Goal: Navigation & Orientation: Find specific page/section

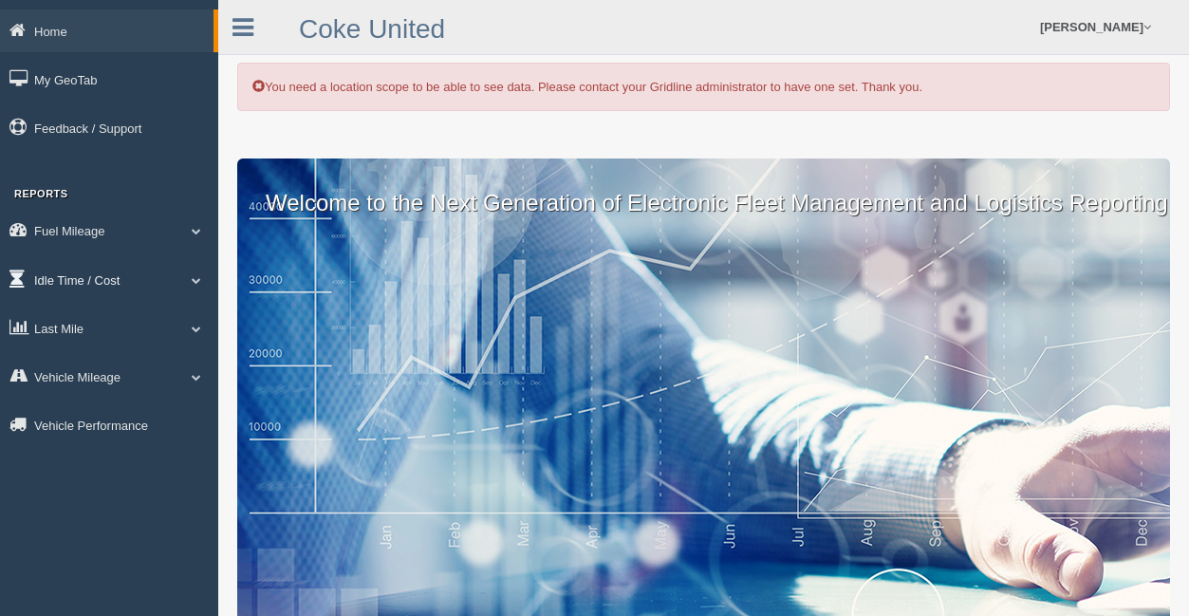
click at [120, 274] on link "Idle Time / Cost" at bounding box center [109, 279] width 218 height 43
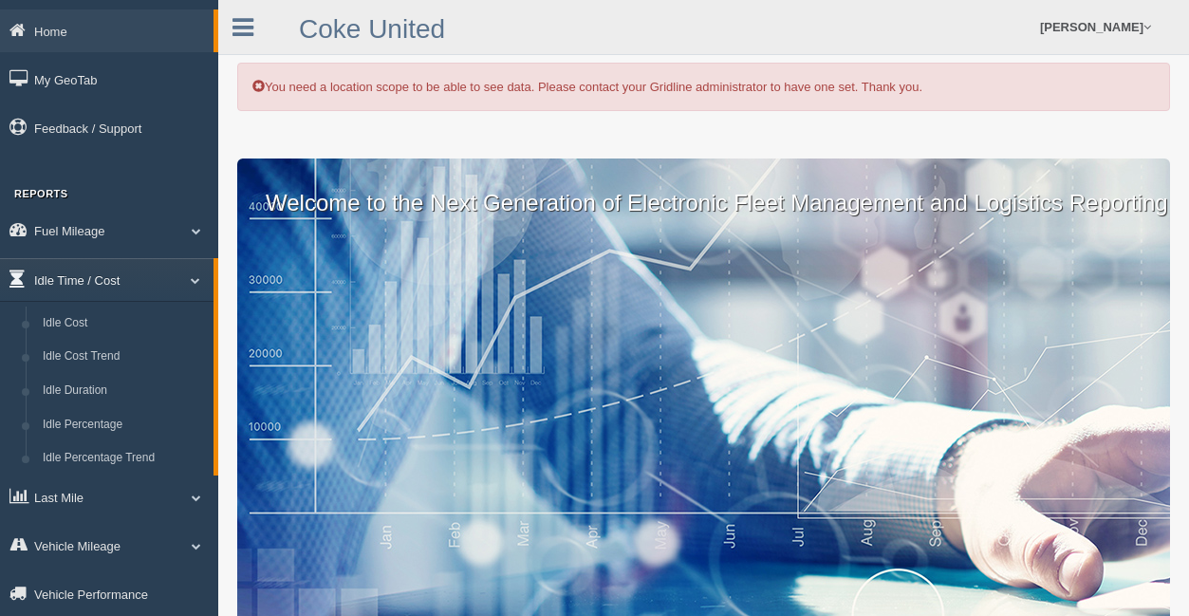
click at [109, 285] on link "Idle Time / Cost" at bounding box center [106, 279] width 213 height 43
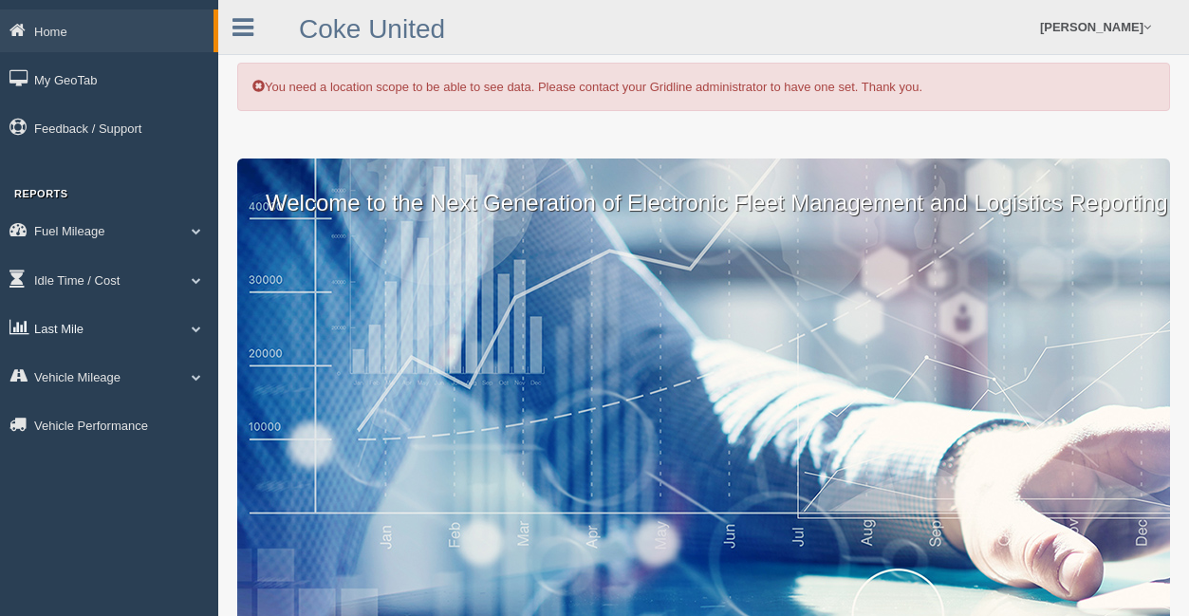
click at [109, 330] on link "Last Mile" at bounding box center [109, 327] width 218 height 43
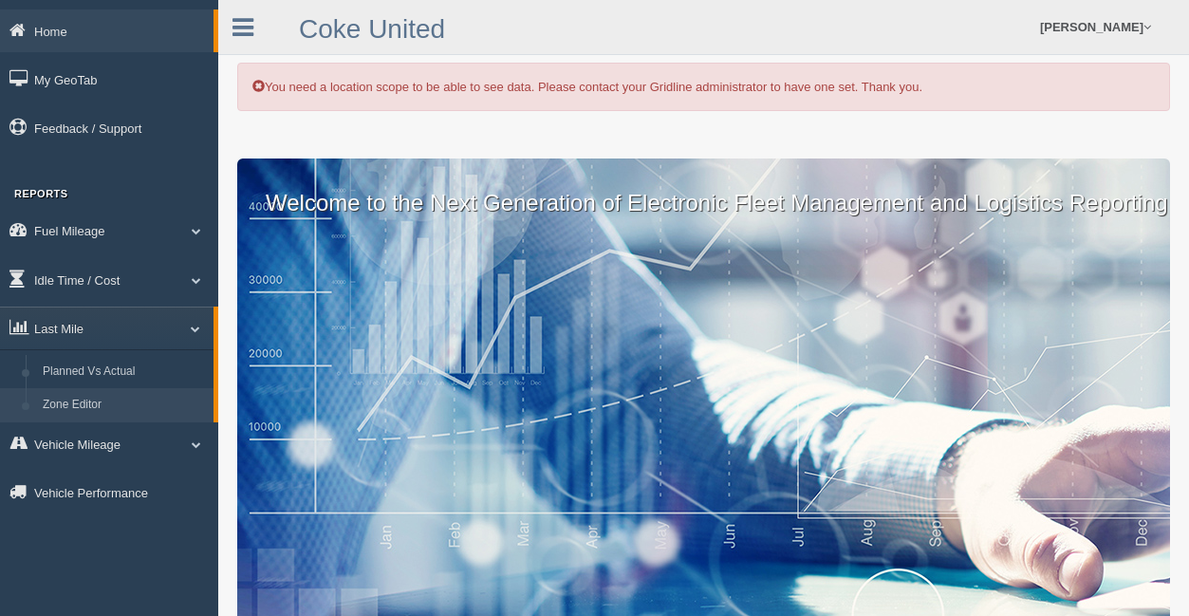
click at [106, 388] on link "Zone Editor" at bounding box center [123, 405] width 179 height 34
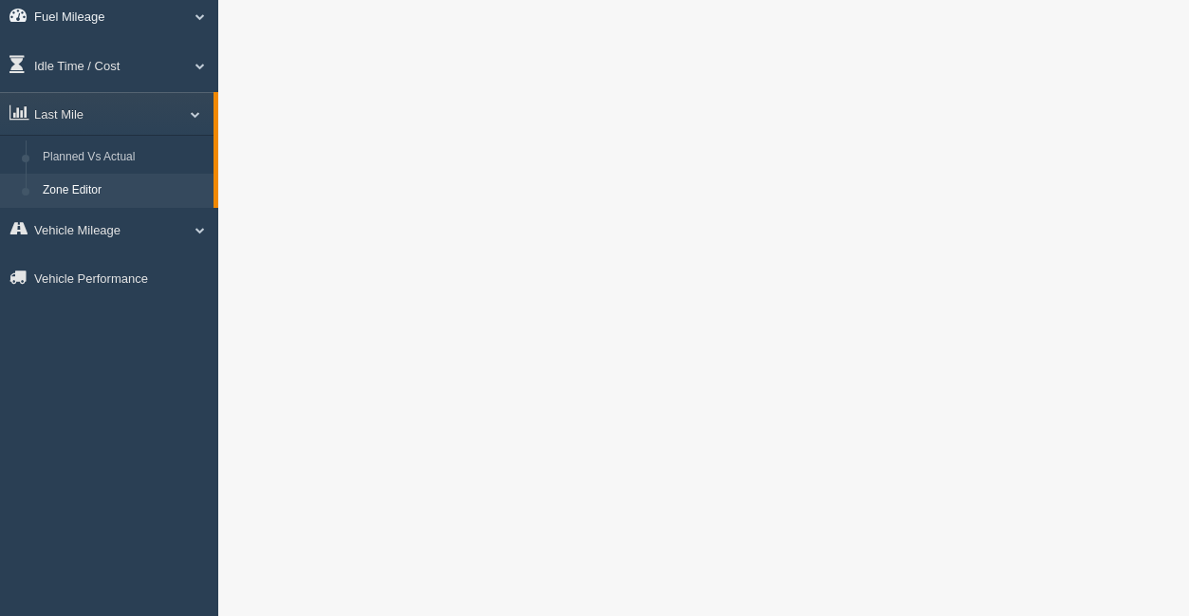
scroll to position [155, 0]
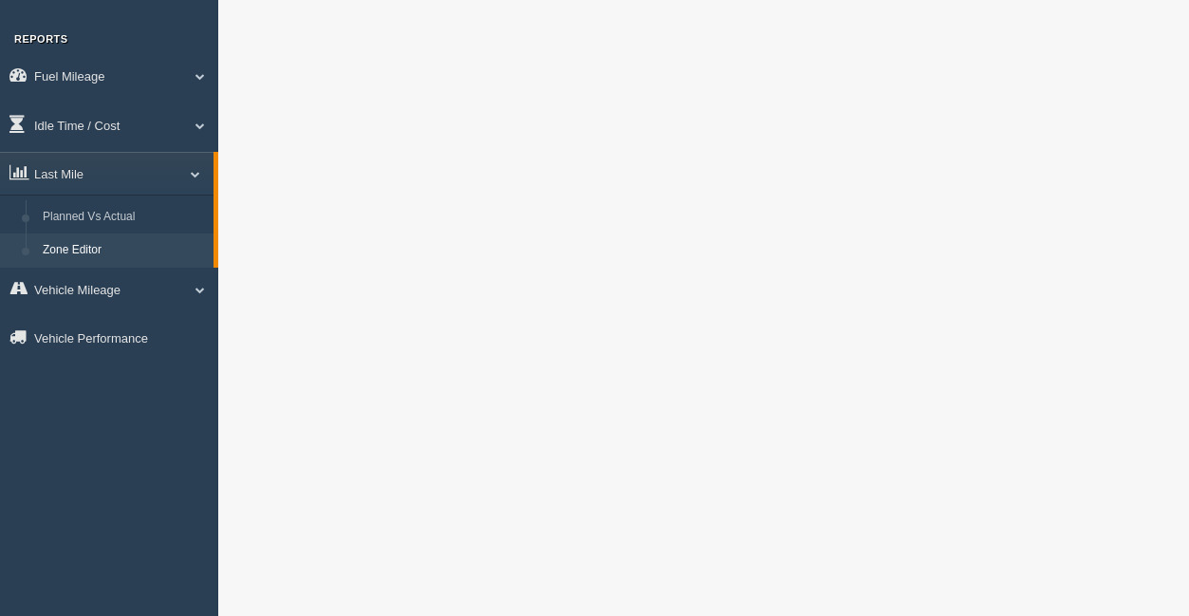
click at [128, 198] on li "Last Mile Planned Vs Actual Zone Editor" at bounding box center [109, 210] width 218 height 116
click at [118, 212] on link "Planned Vs Actual" at bounding box center [123, 217] width 179 height 34
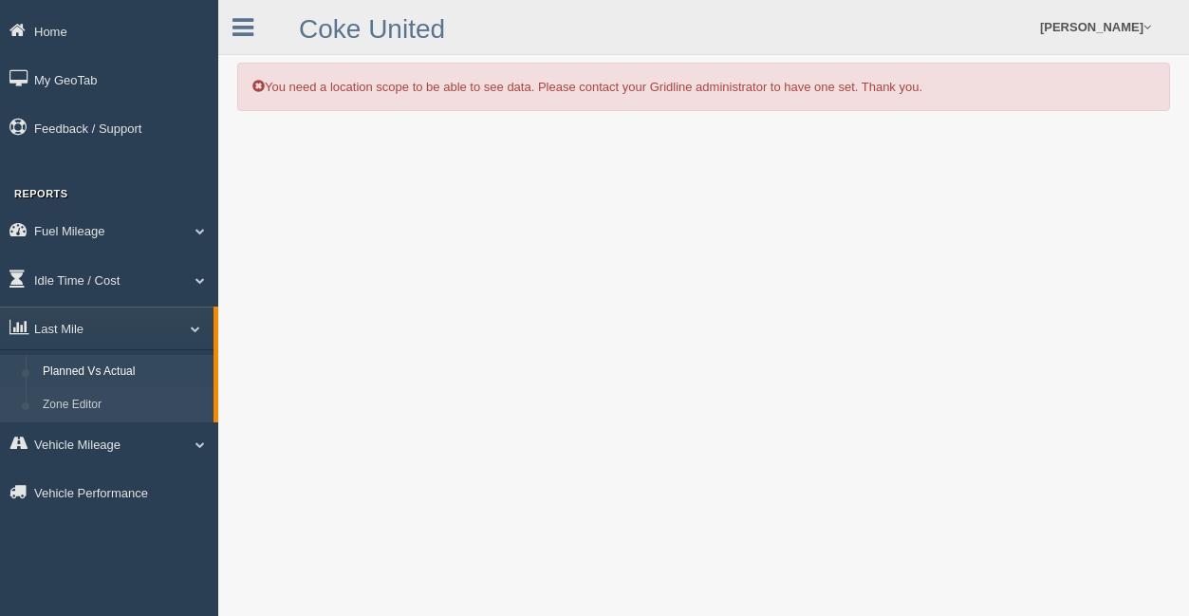
click at [29, 402] on li "Zone Editor" at bounding box center [106, 405] width 213 height 34
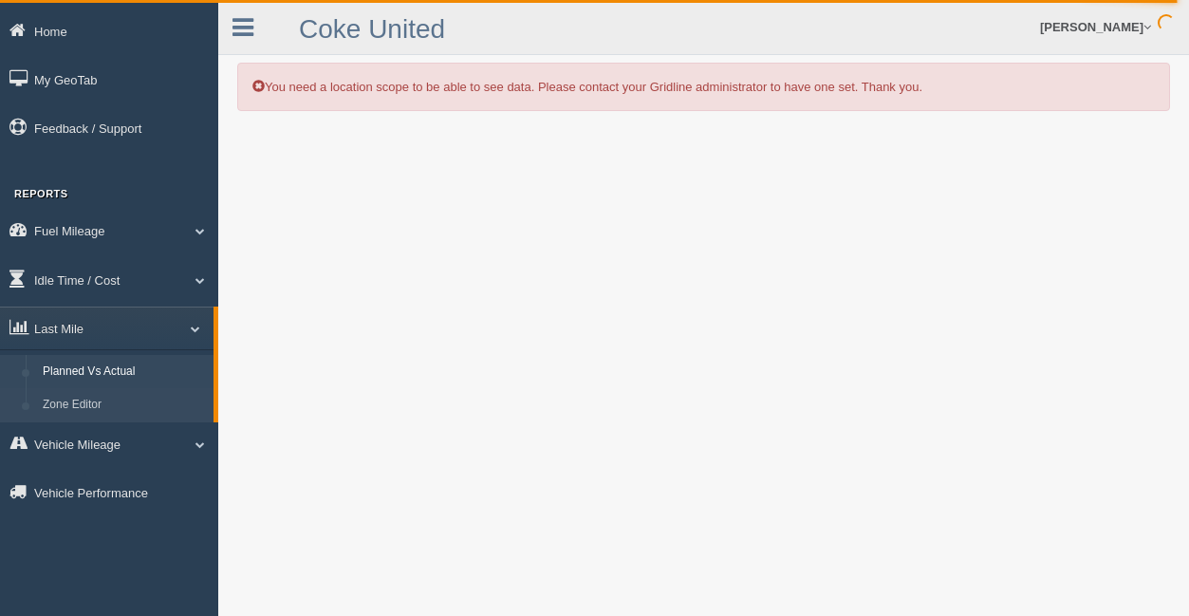
click at [140, 388] on link "Zone Editor" at bounding box center [123, 405] width 179 height 34
